Goal: Use online tool/utility: Utilize a website feature to perform a specific function

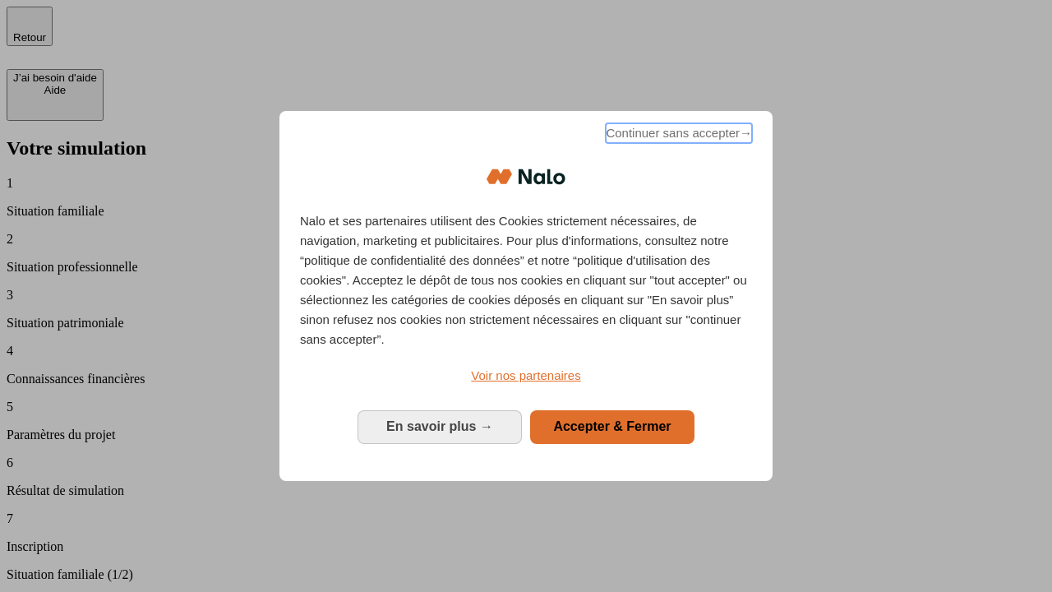
click at [677, 136] on span "Continuer sans accepter →" at bounding box center [679, 133] width 146 height 20
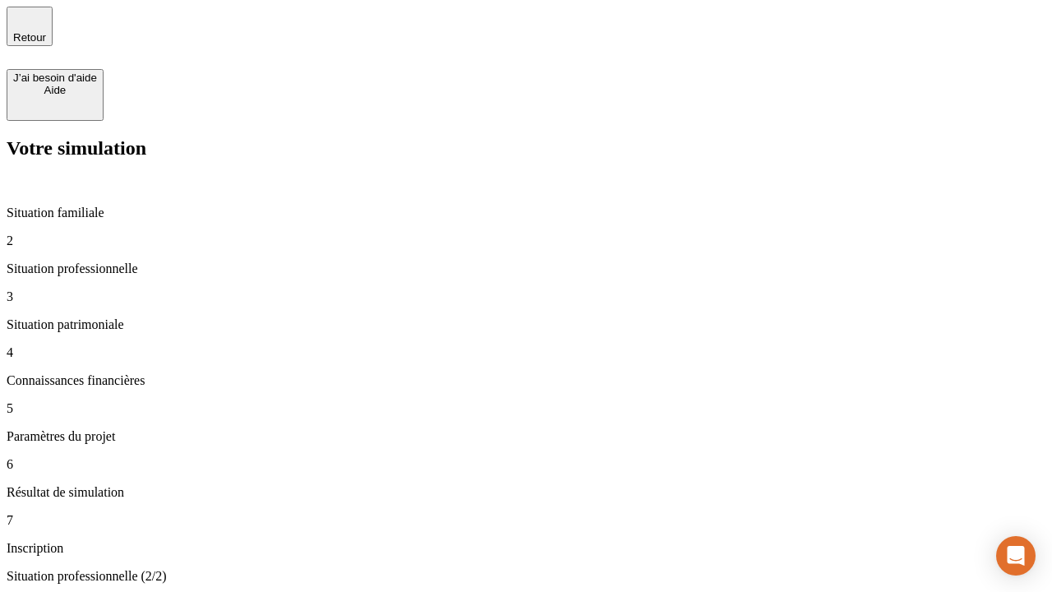
type input "70 000"
type input "1 000"
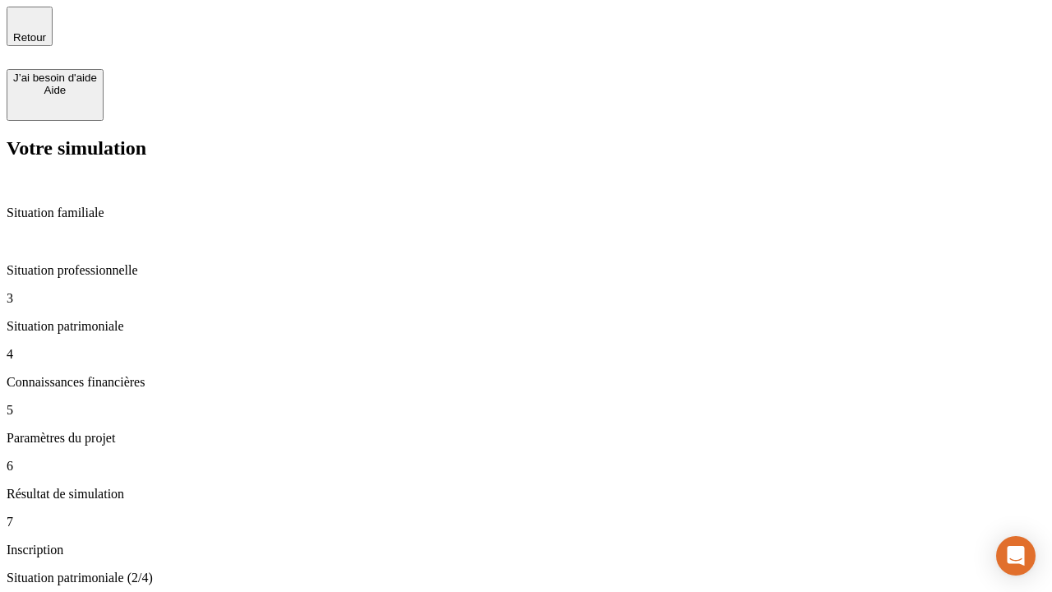
type input "800"
type input "6"
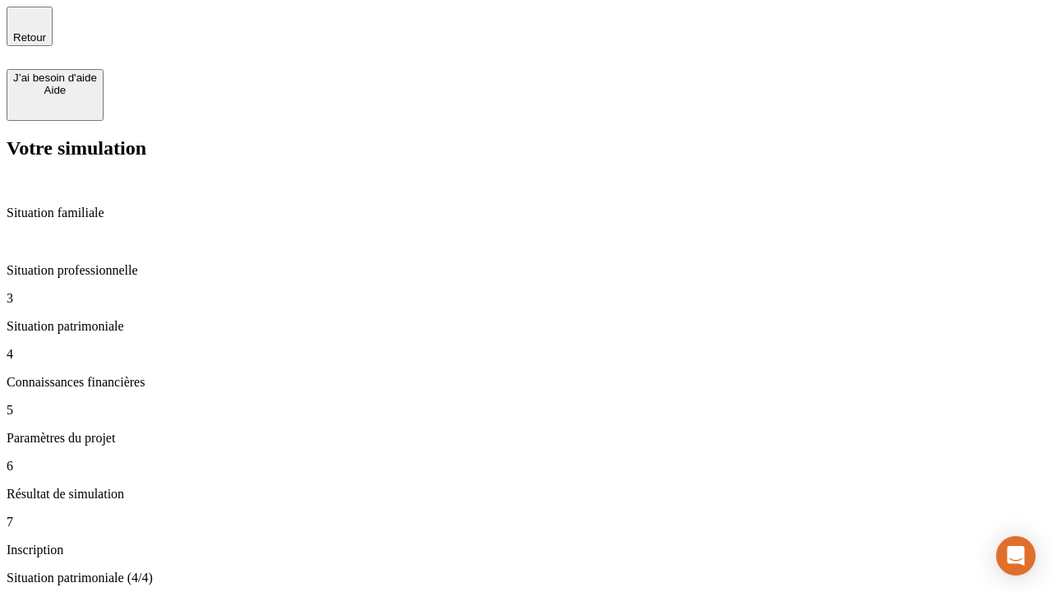
type input "400"
type input "3"
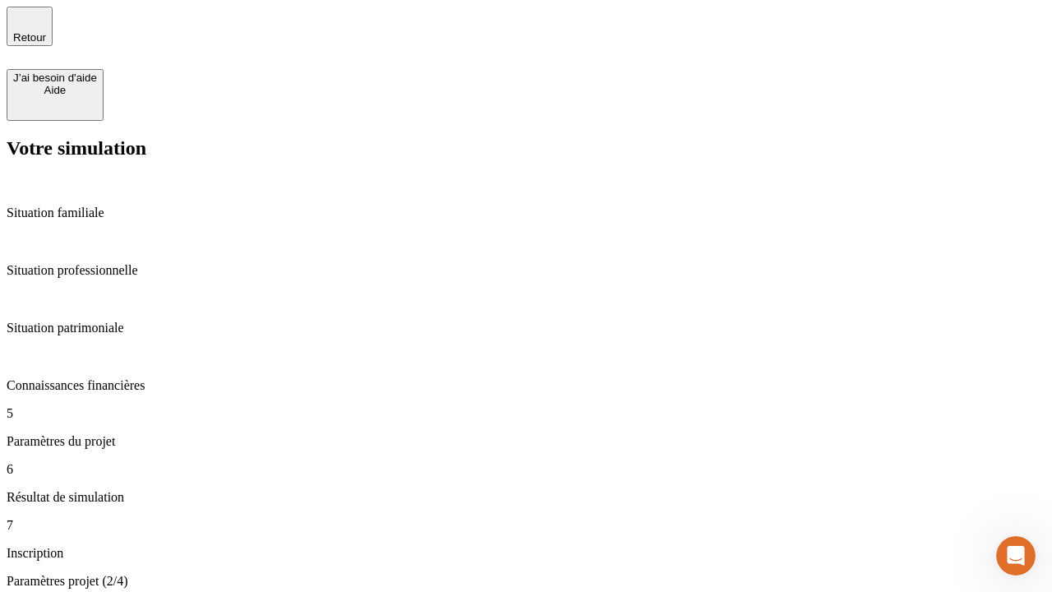
type input "35"
type input "500"
type input "640"
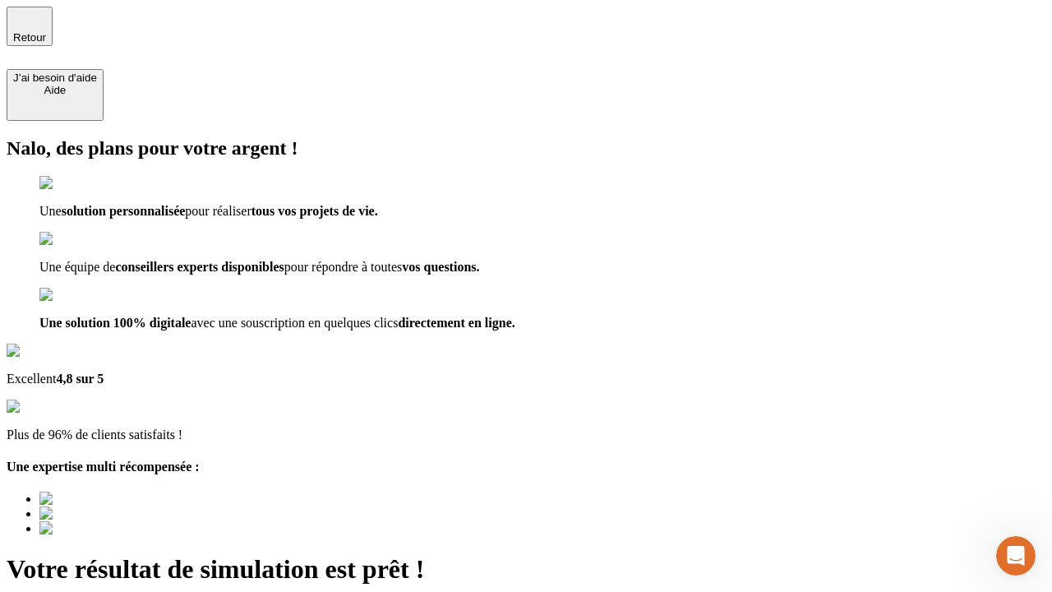
type input "[EMAIL_ADDRESS][DOMAIN_NAME]"
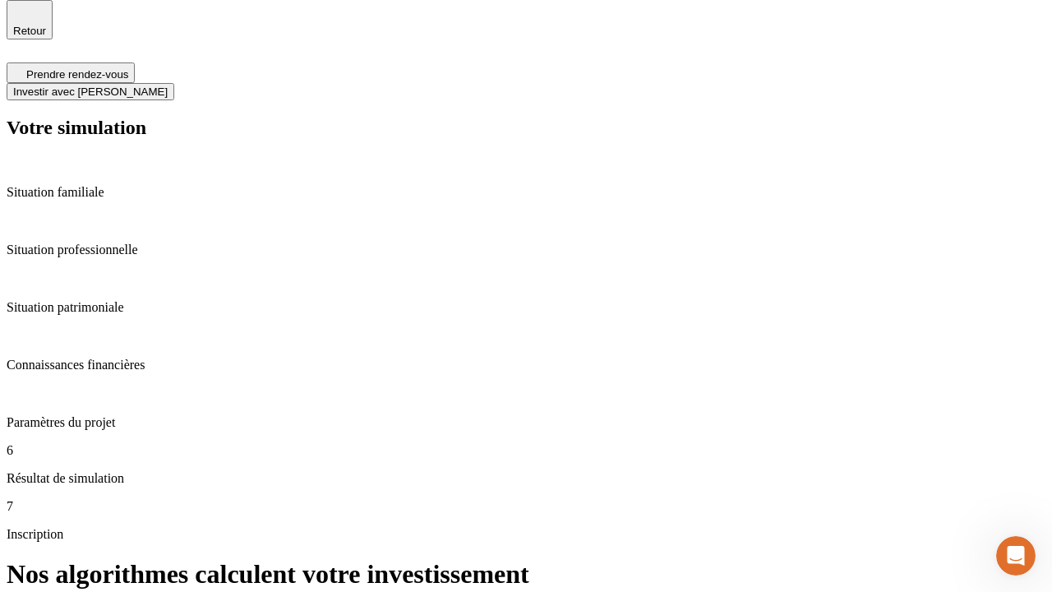
click at [168, 85] on span "Investir avec [PERSON_NAME]" at bounding box center [90, 91] width 154 height 12
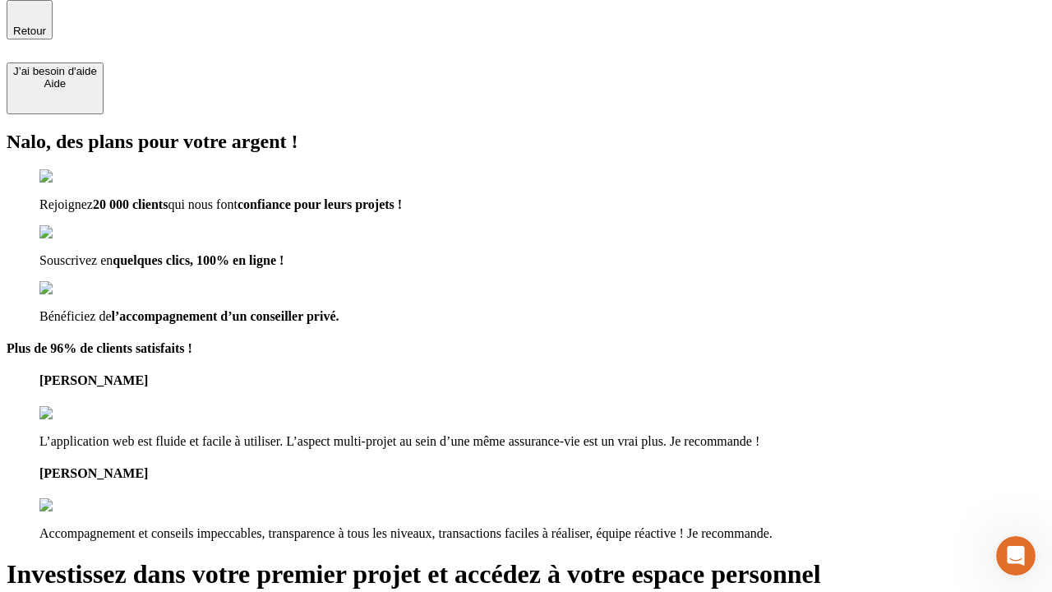
scroll to position [5, 0]
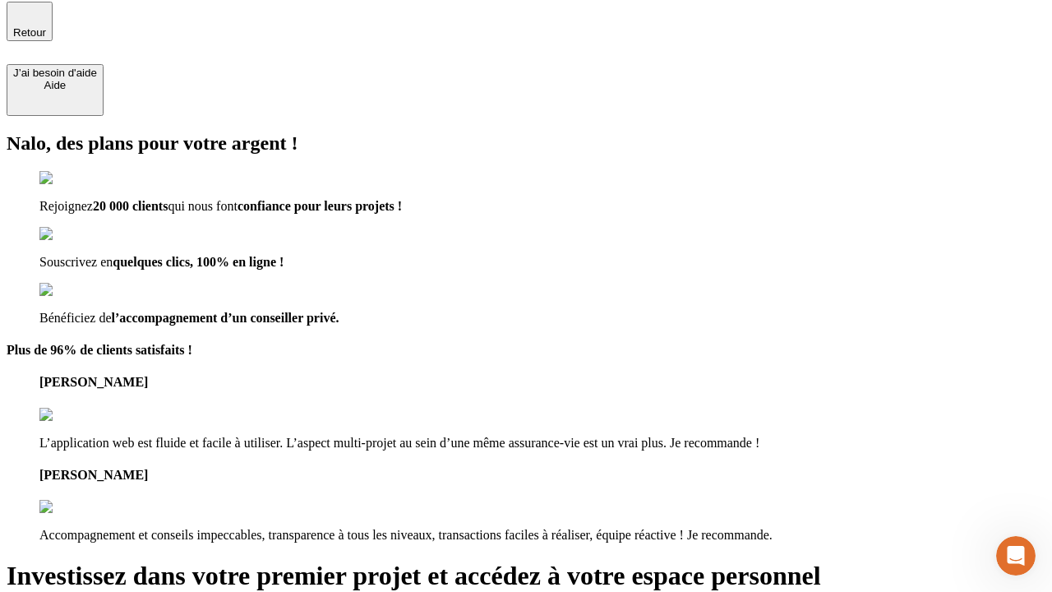
type input "abc"
